Goal: Task Accomplishment & Management: Use online tool/utility

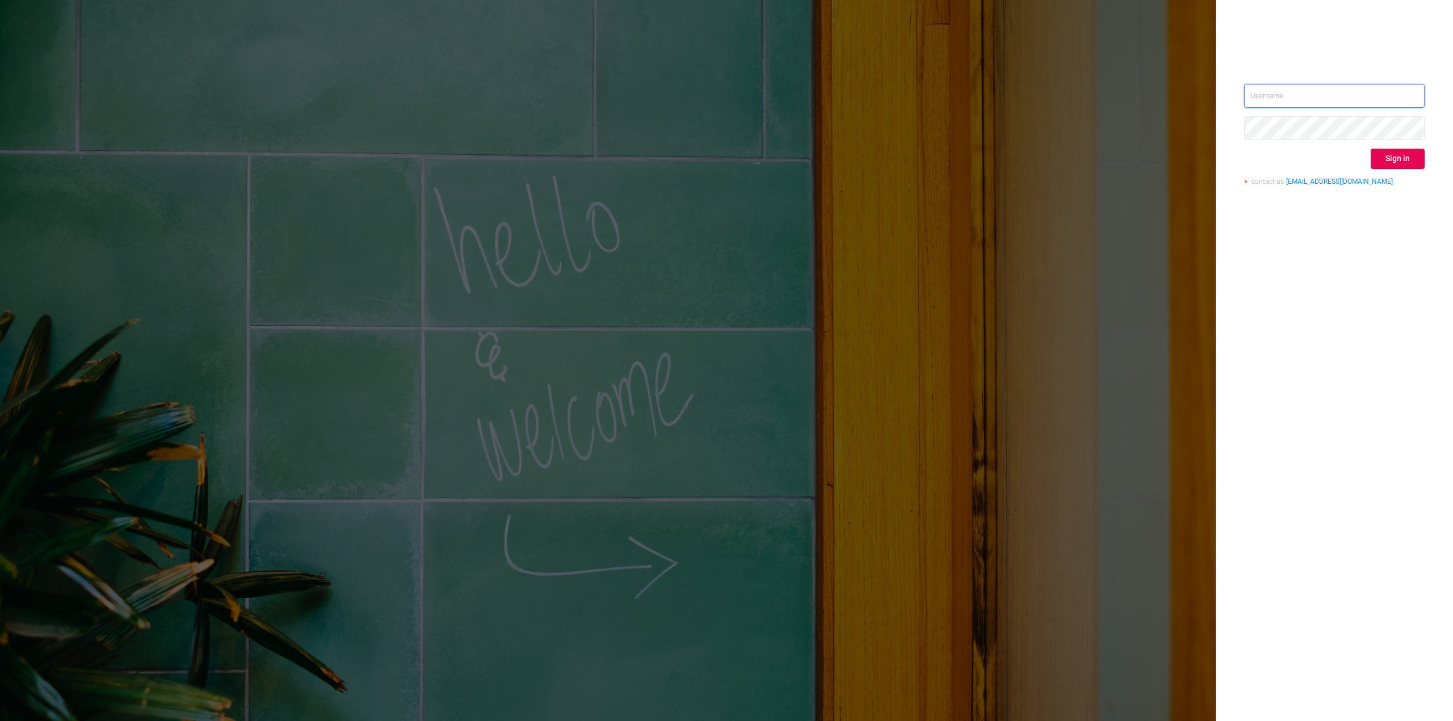
type input "[EMAIL_ADDRESS][DOMAIN_NAME]"
click at [1388, 161] on button "Sign in" at bounding box center [1397, 159] width 54 height 20
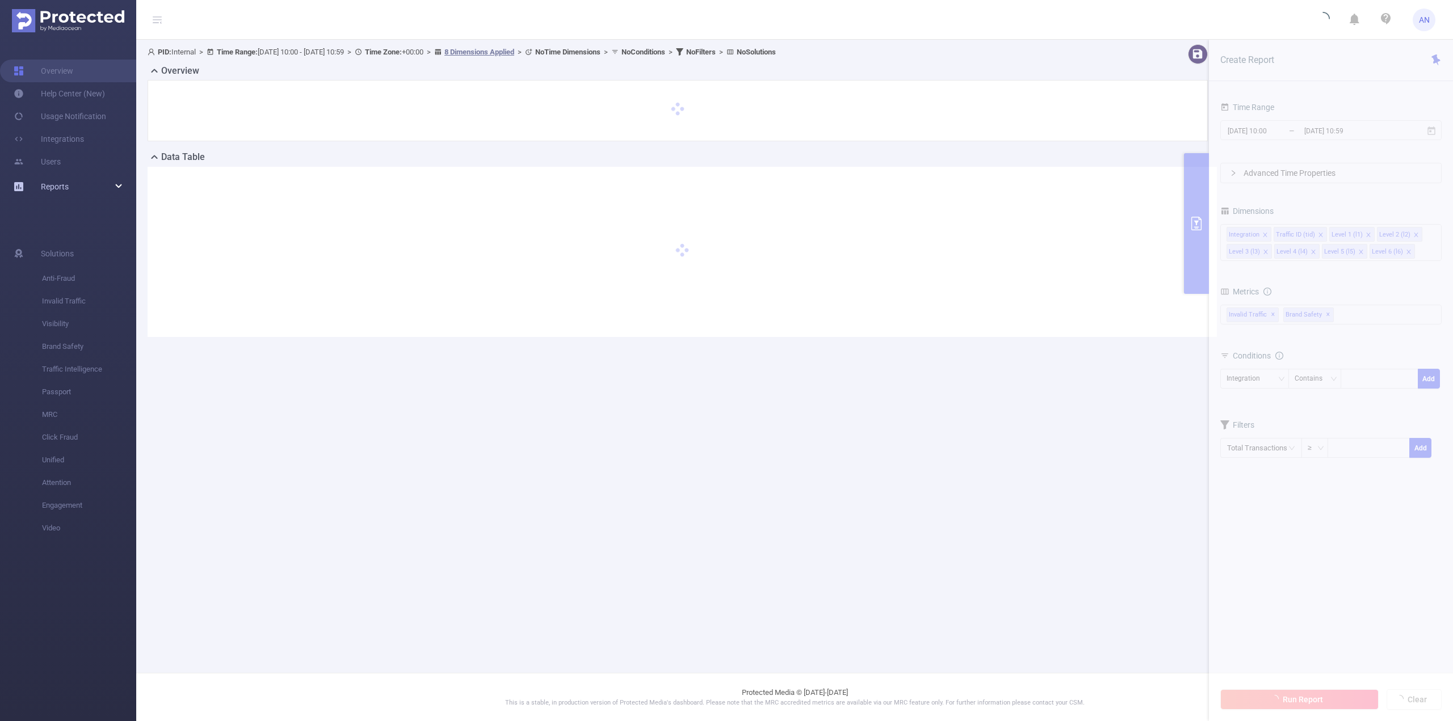
click at [60, 194] on link "Reports" at bounding box center [55, 186] width 28 height 23
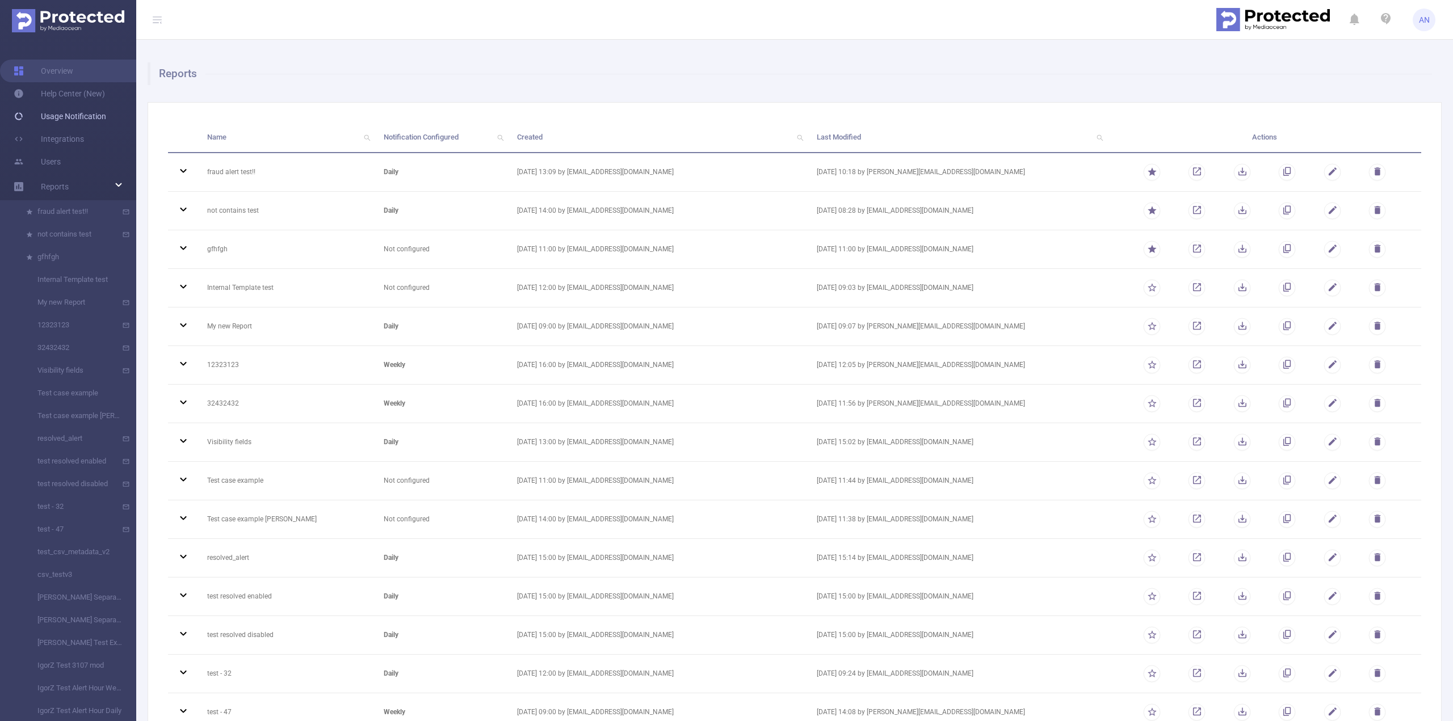
click at [68, 121] on link "Usage Notification" at bounding box center [60, 116] width 92 height 23
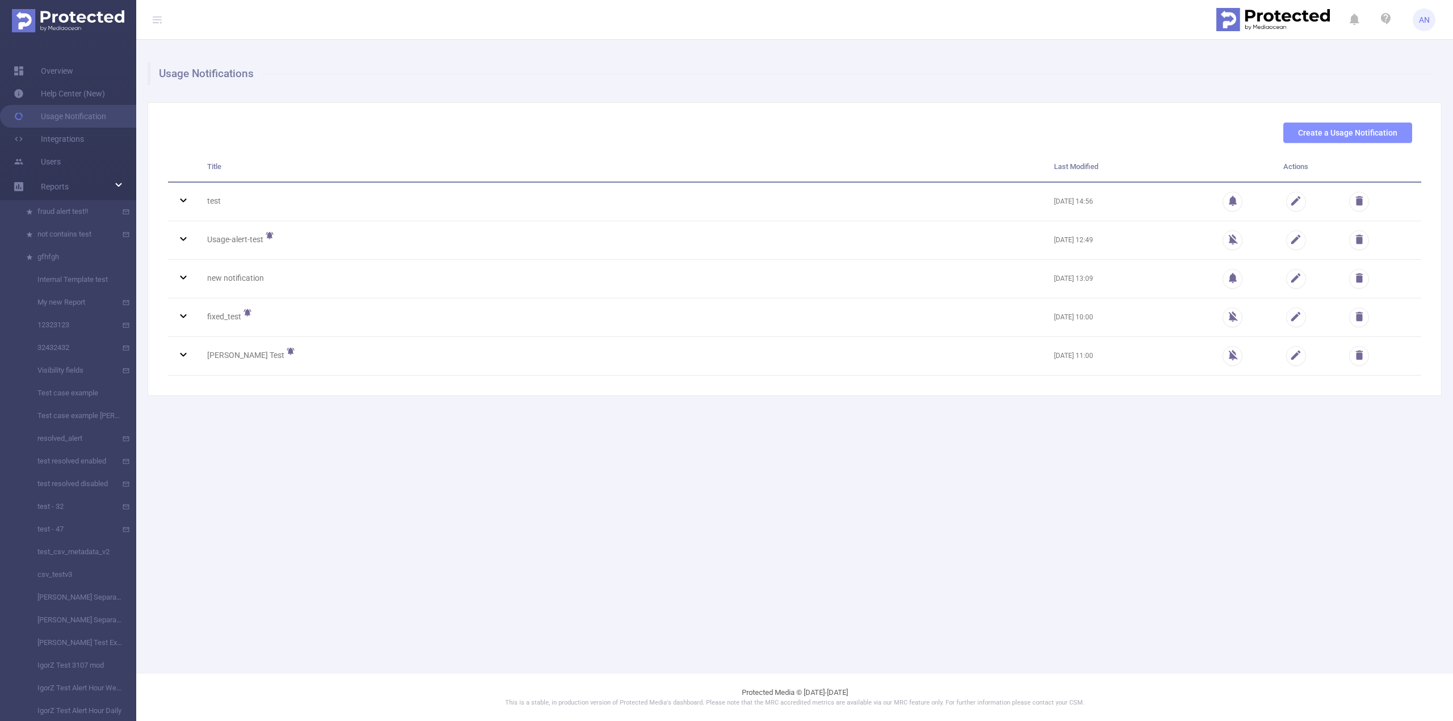
click at [1327, 131] on button "Create a Usage Notification" at bounding box center [1347, 133] width 129 height 20
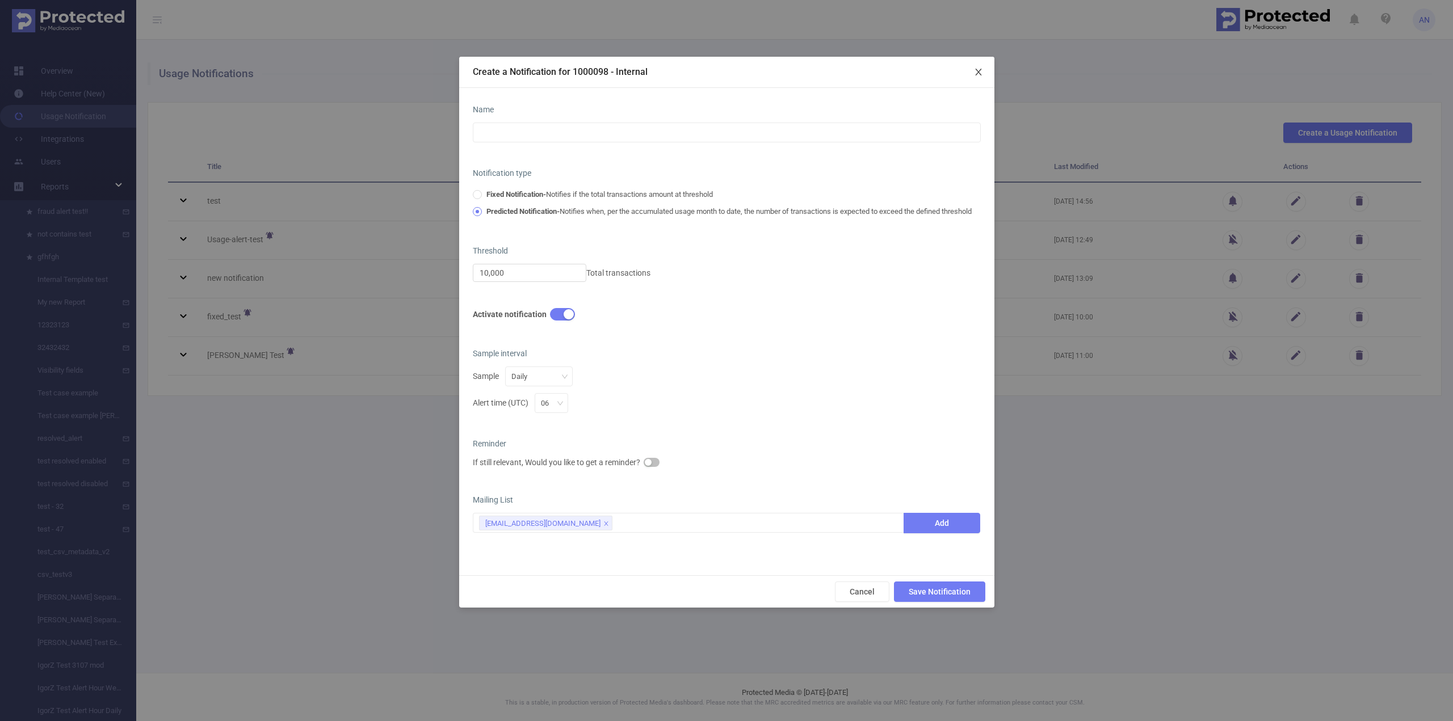
click at [981, 73] on icon "icon: close" at bounding box center [978, 72] width 6 height 7
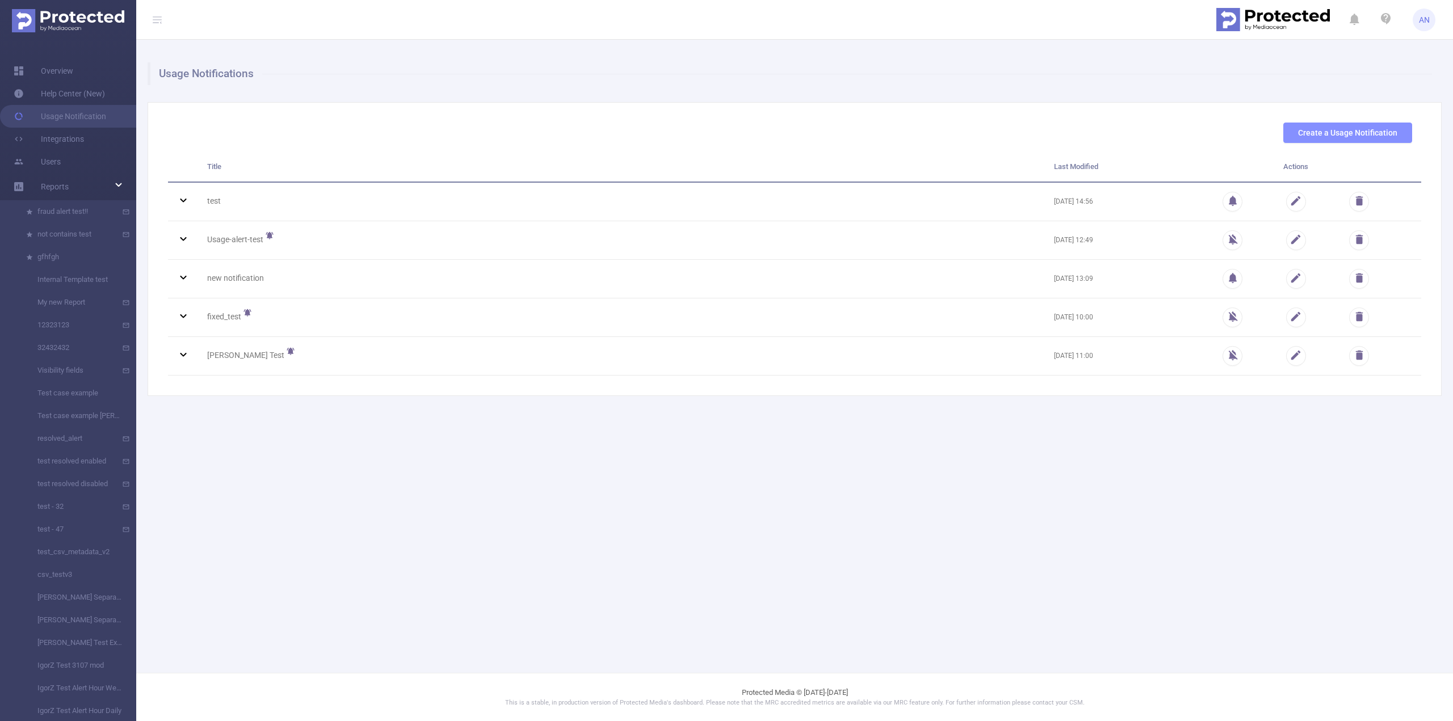
click at [1372, 135] on button "Create a Usage Notification" at bounding box center [1347, 133] width 129 height 20
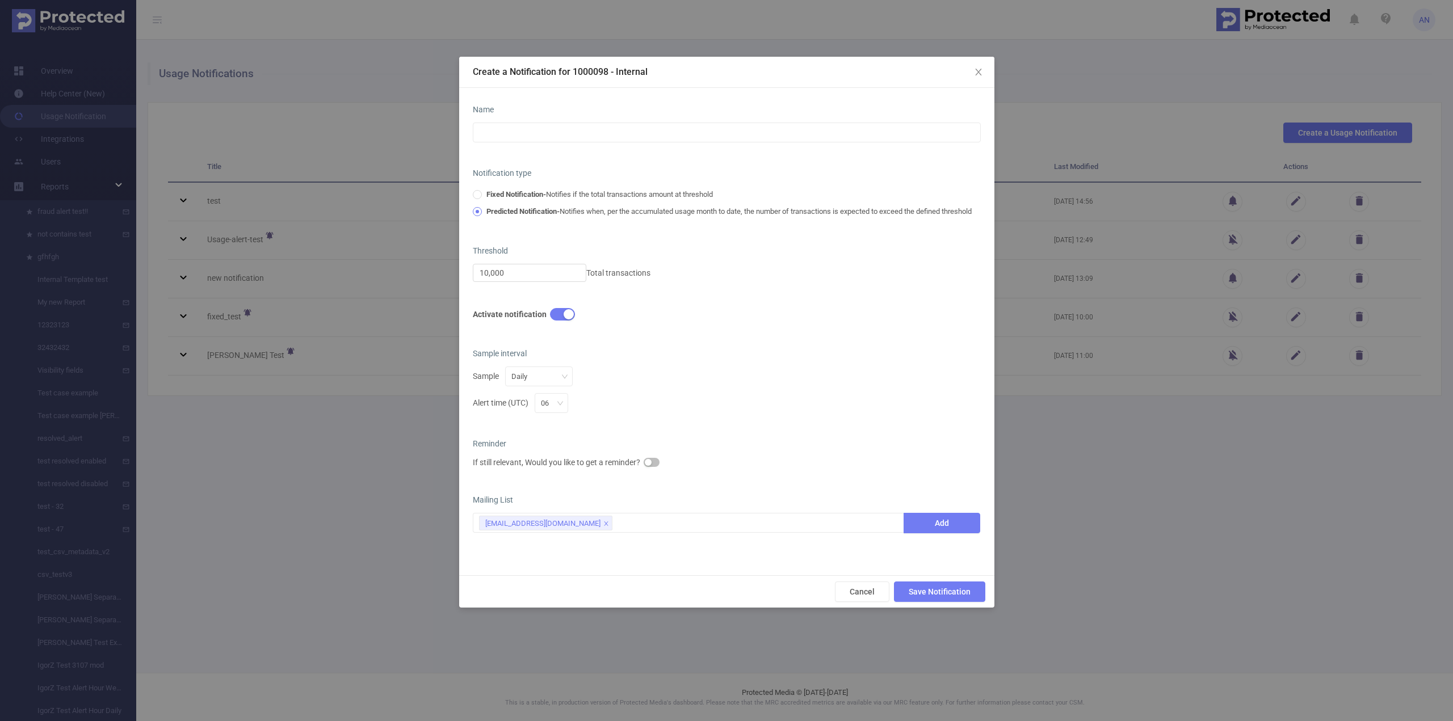
click at [1149, 455] on div "Create a Notification for 1000098 - Internal Name Notification type Fixed Notif…" at bounding box center [726, 360] width 1453 height 721
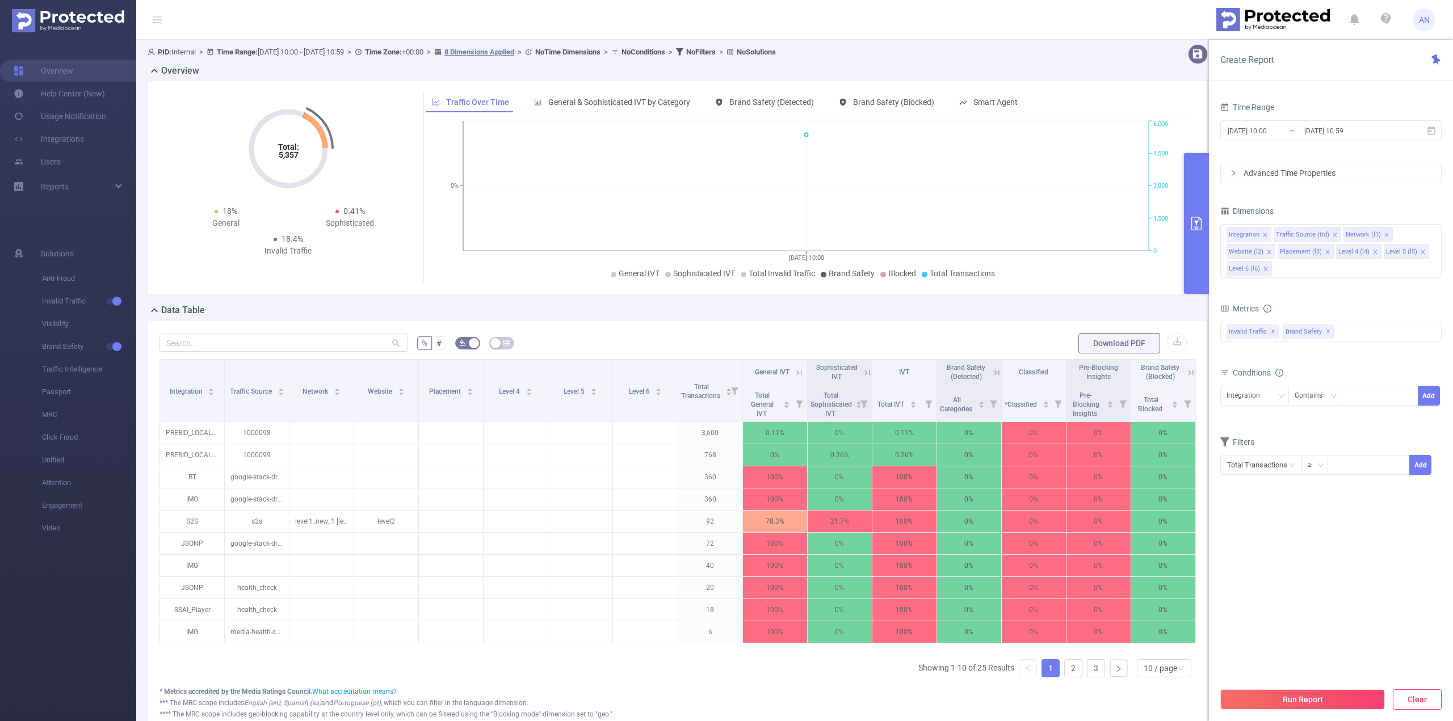
click at [1410, 697] on button "Clear" at bounding box center [1417, 699] width 49 height 20
click at [1415, 695] on button "Clear" at bounding box center [1417, 699] width 49 height 20
click at [1405, 705] on button "Clear" at bounding box center [1417, 699] width 49 height 20
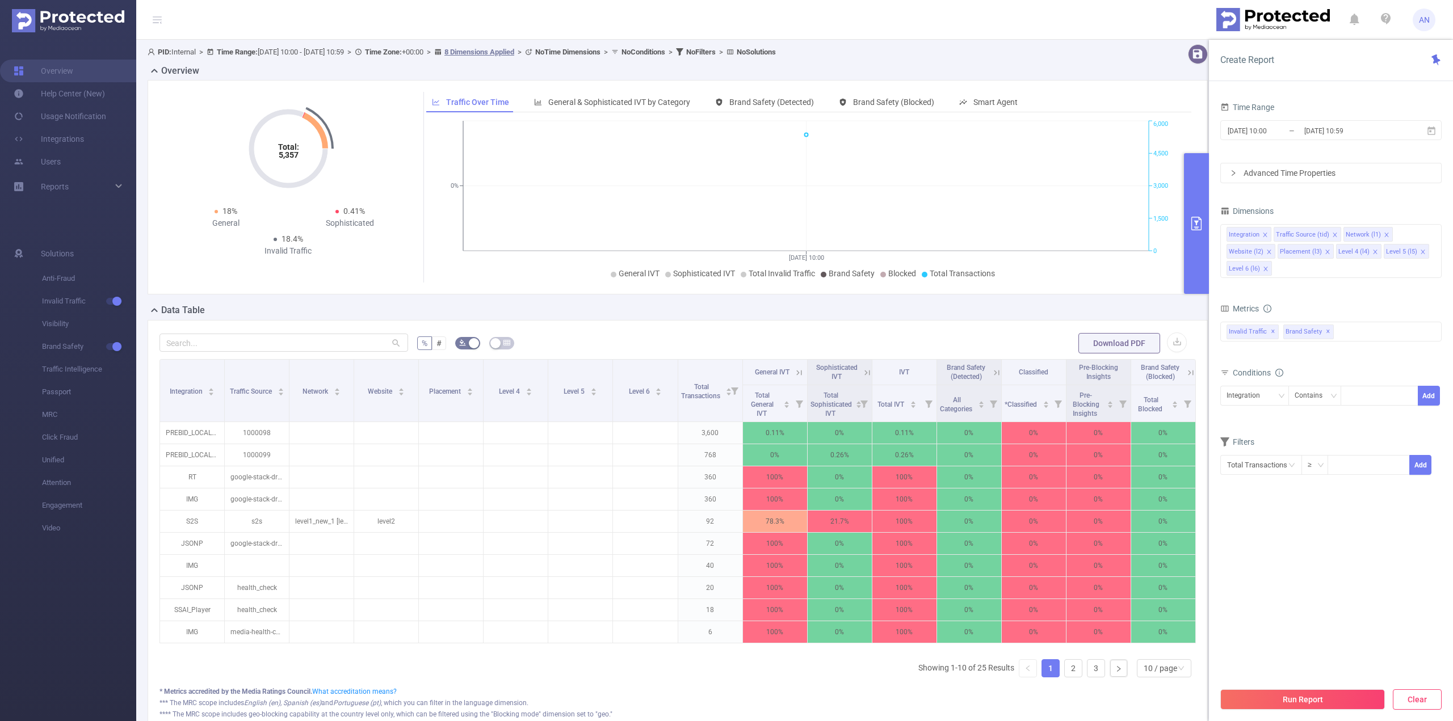
click at [1405, 705] on button "Clear" at bounding box center [1417, 699] width 49 height 20
click at [98, 190] on div "Reports" at bounding box center [68, 186] width 136 height 23
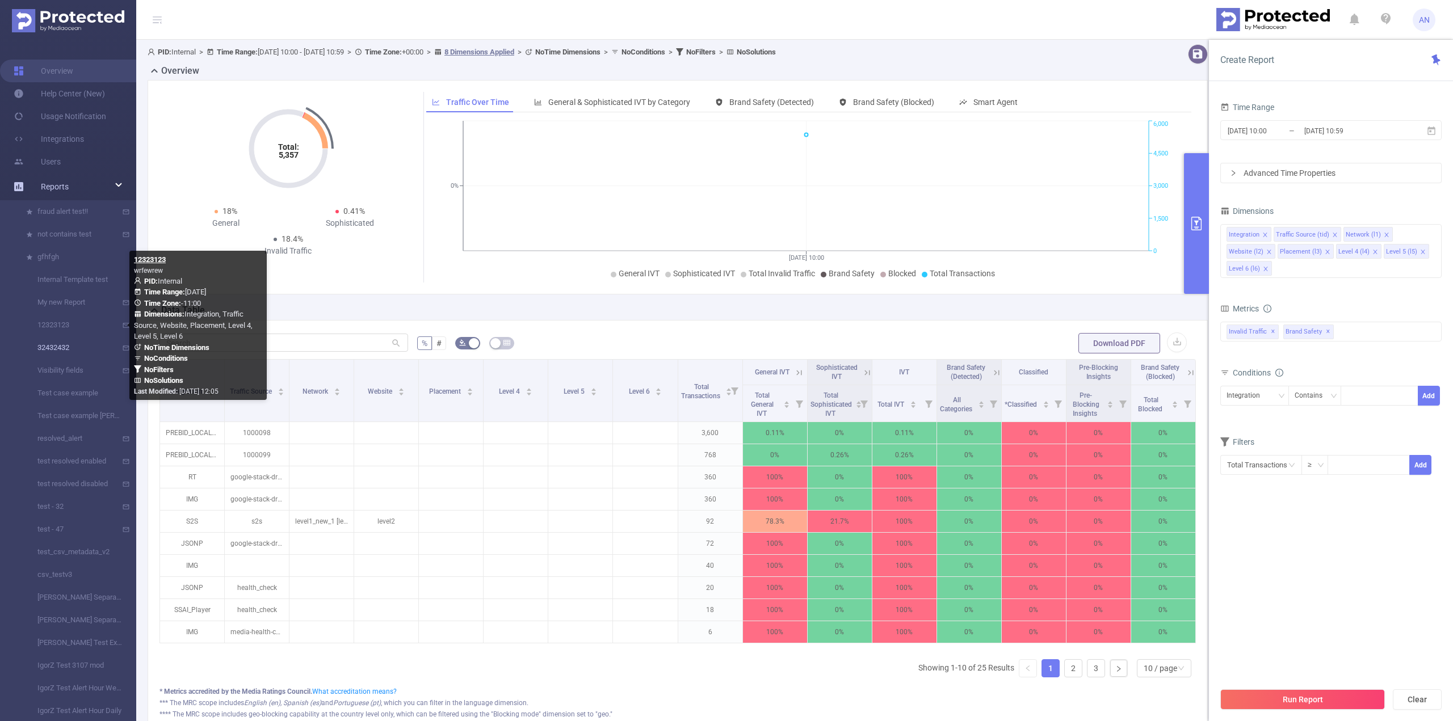
click at [74, 352] on link "32432432" at bounding box center [73, 347] width 100 height 23
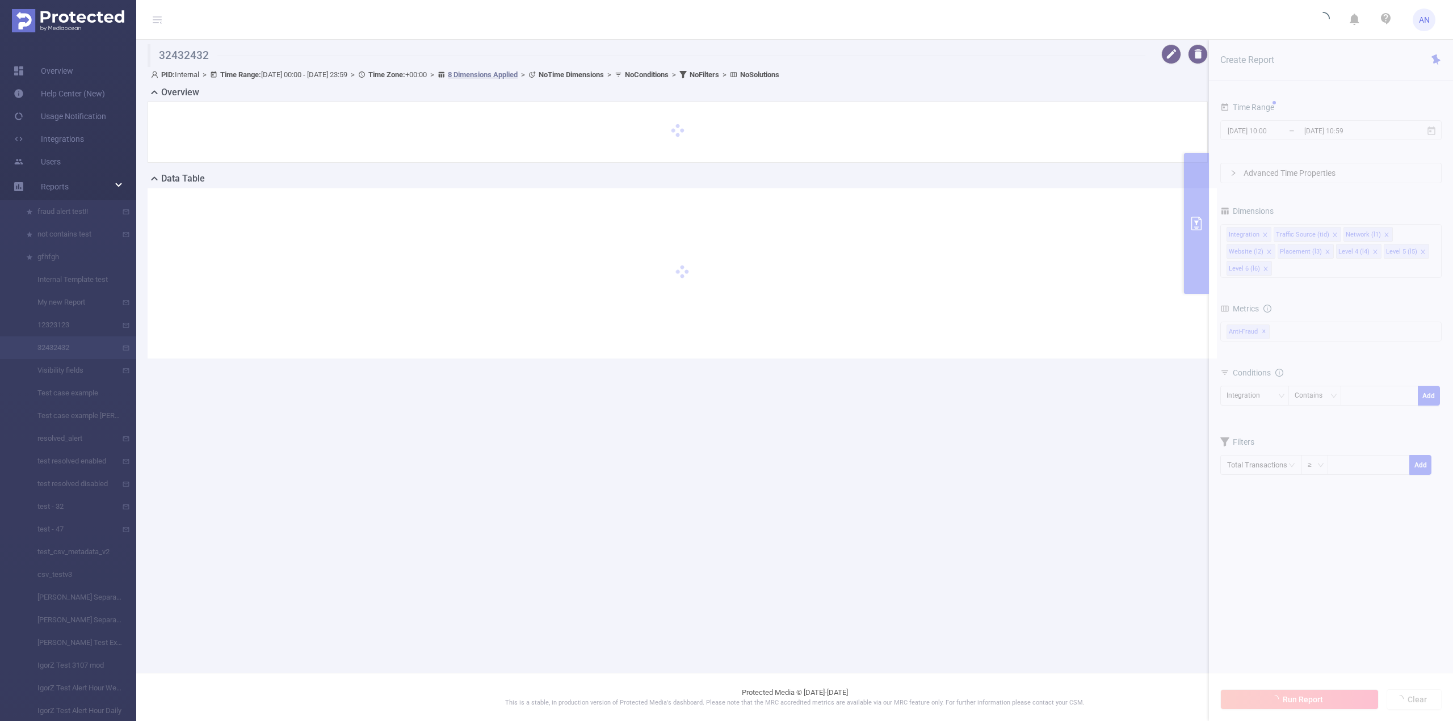
type input "2025-08-16 00:00"
type input "2025-08-16 23:59"
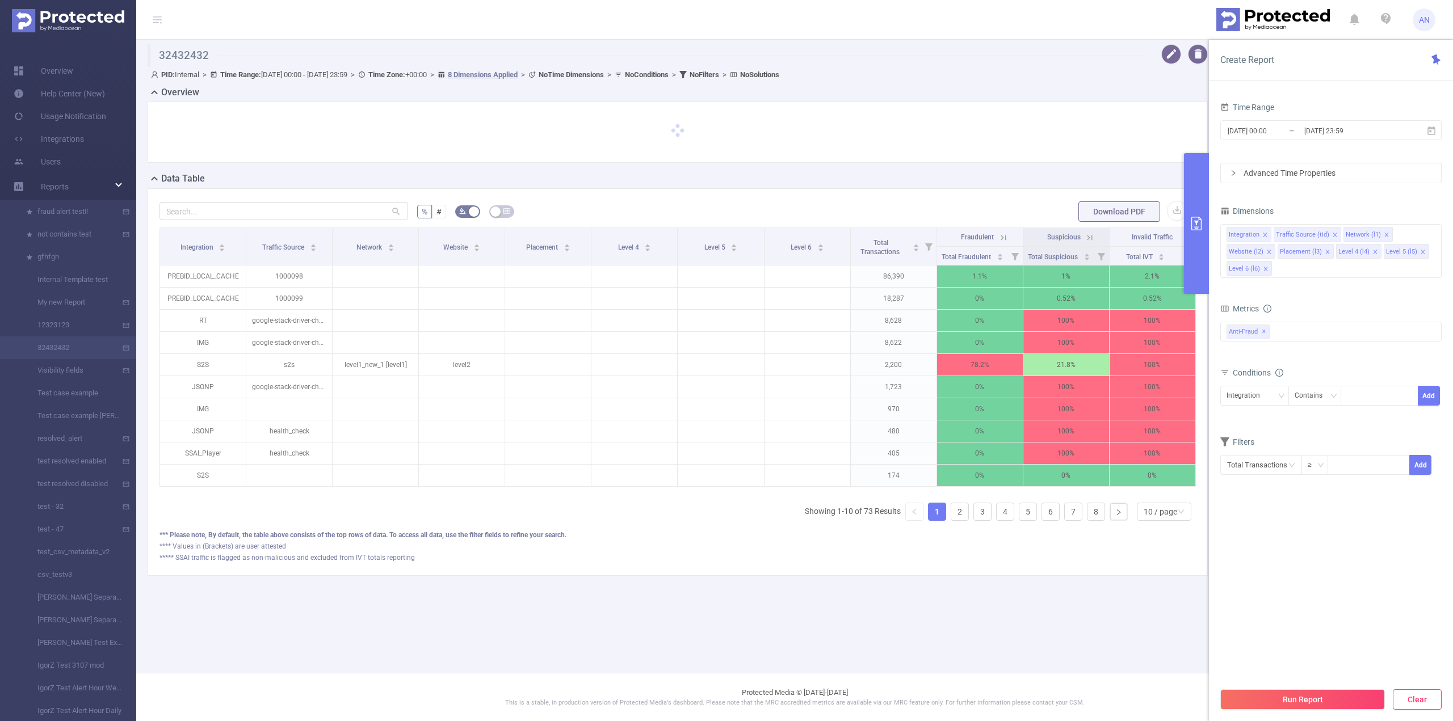
click at [1414, 694] on button "Clear" at bounding box center [1417, 699] width 49 height 20
type input "[DATE] 10:00"
type input "[DATE] 10:59"
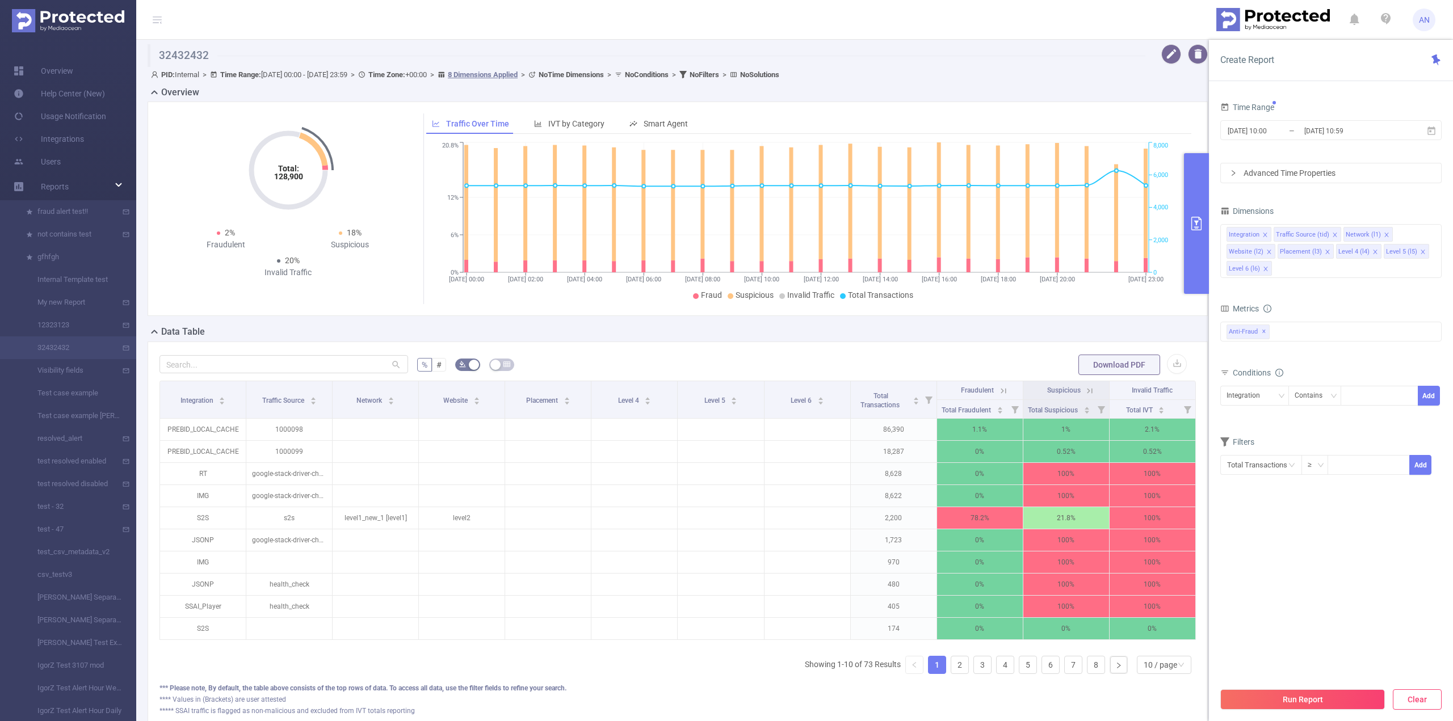
click at [1408, 699] on button "Clear" at bounding box center [1417, 699] width 49 height 20
